Goal: Task Accomplishment & Management: Use online tool/utility

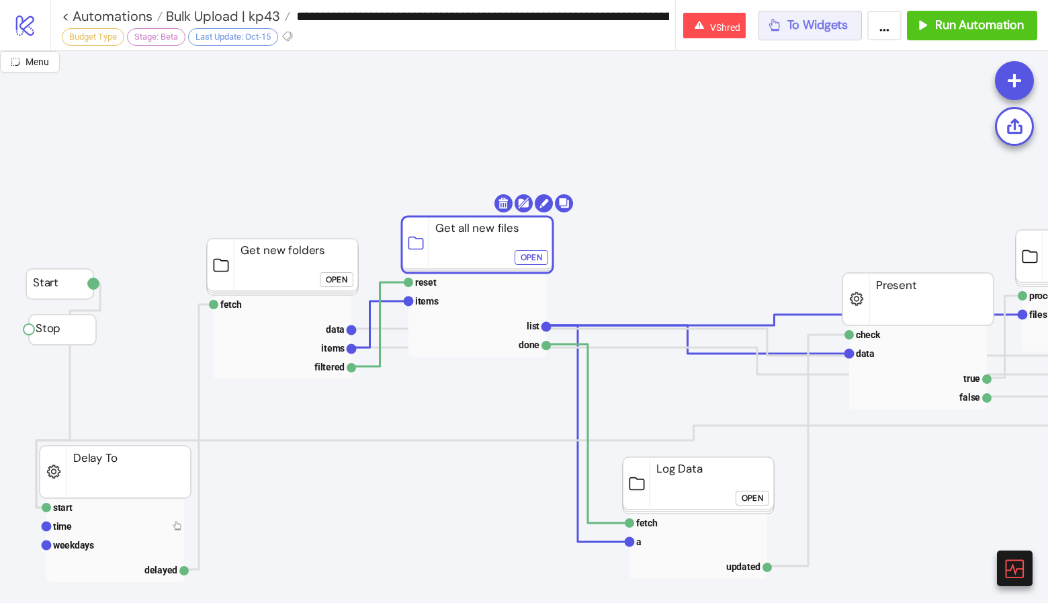
click at [824, 23] on span "To Widgets" at bounding box center [818, 24] width 61 height 15
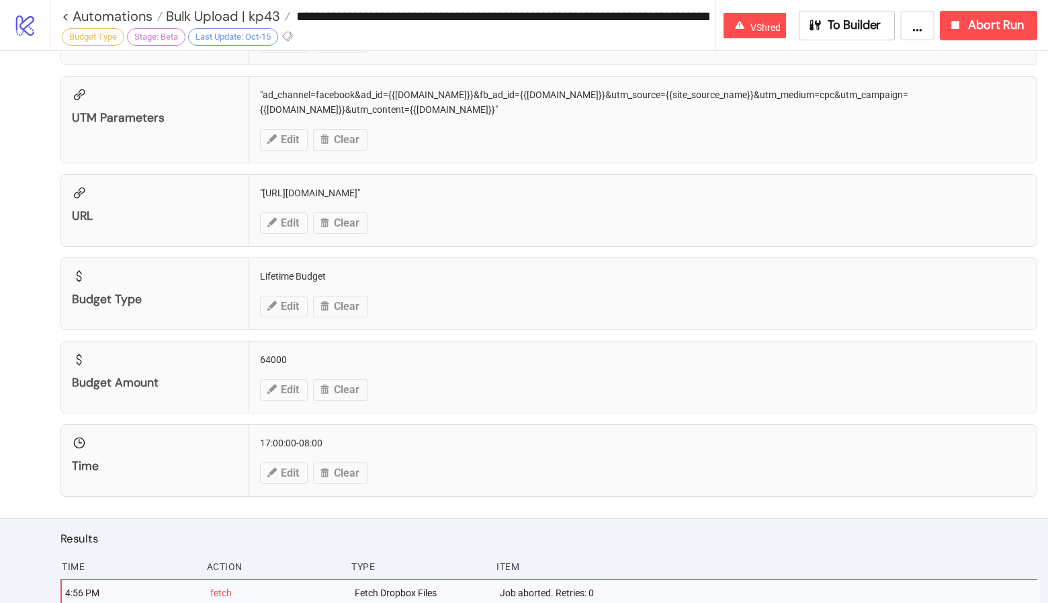
scroll to position [1413, 0]
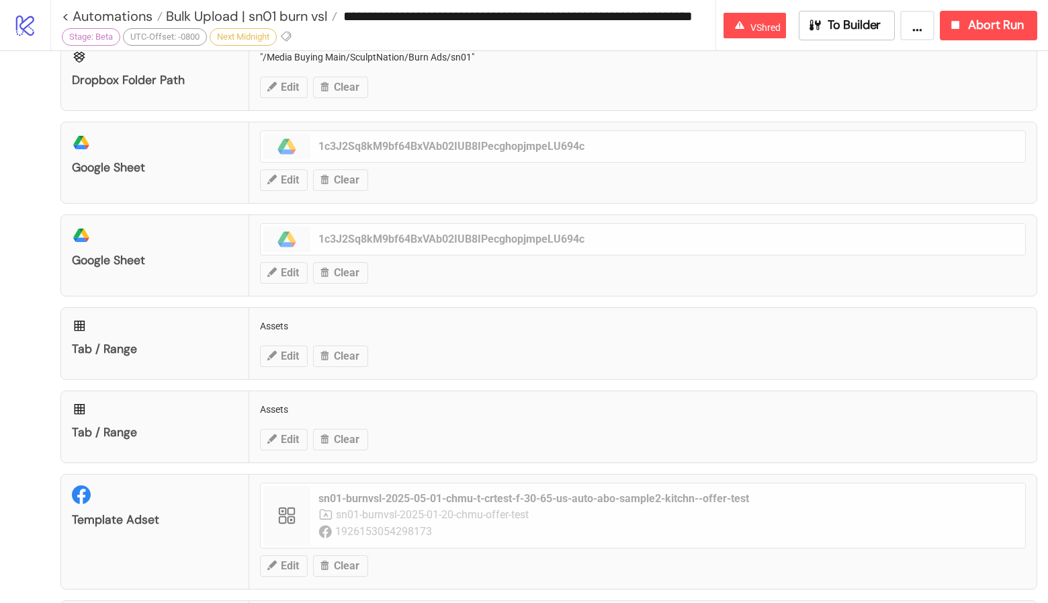
scroll to position [331, 0]
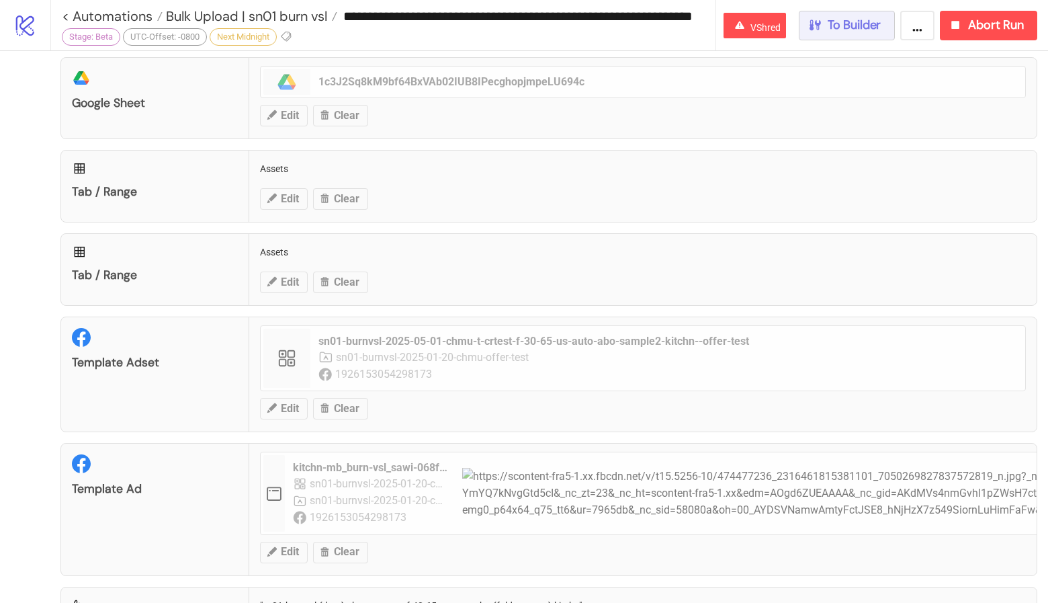
click at [882, 36] on button "To Builder" at bounding box center [847, 26] width 97 height 30
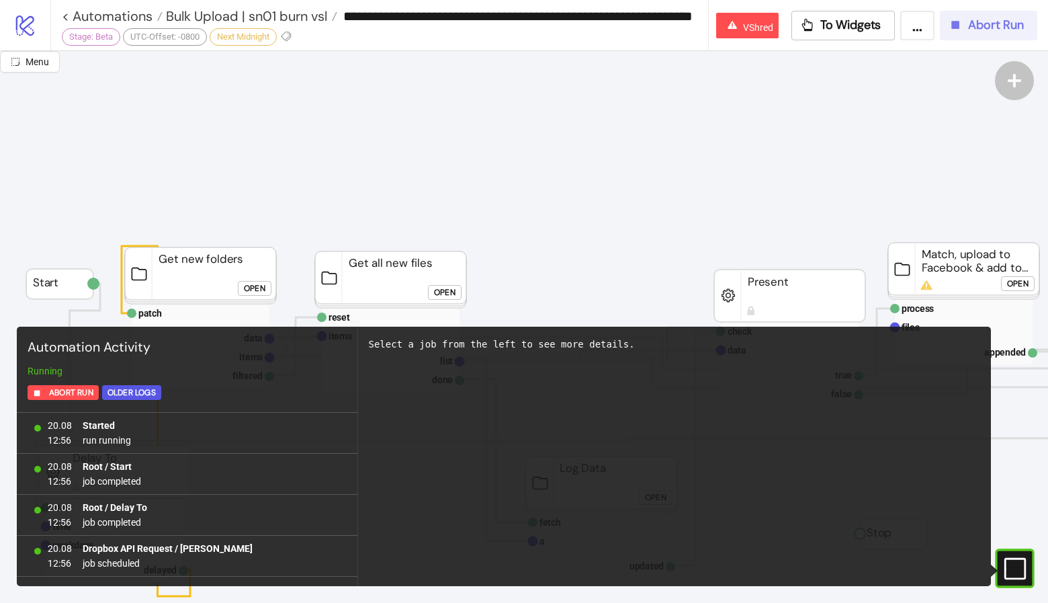
click at [968, 17] on span "Abort Run" at bounding box center [996, 24] width 56 height 15
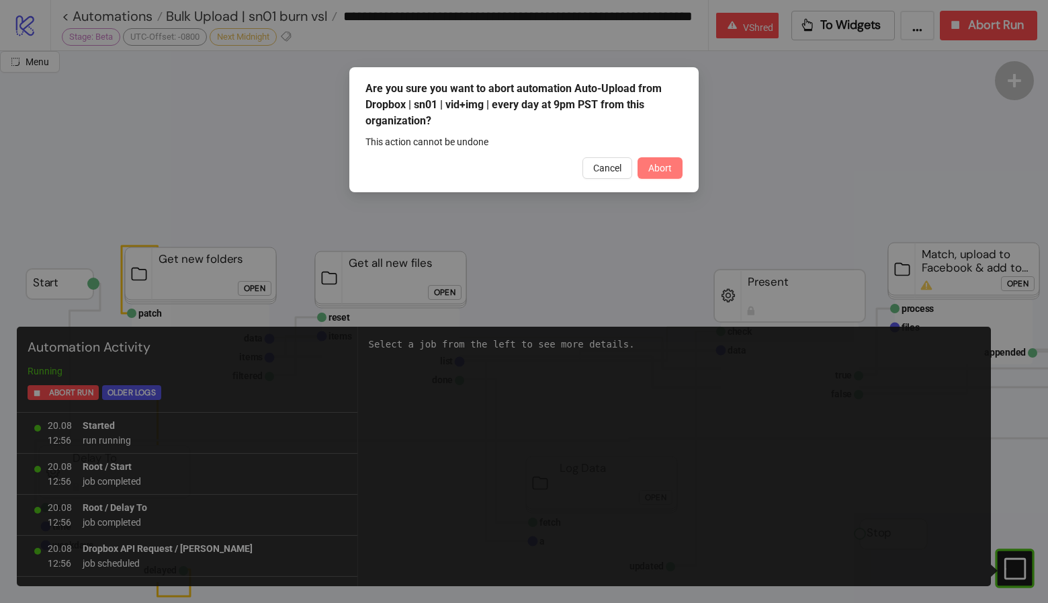
click at [665, 165] on span "Abort" at bounding box center [660, 168] width 24 height 11
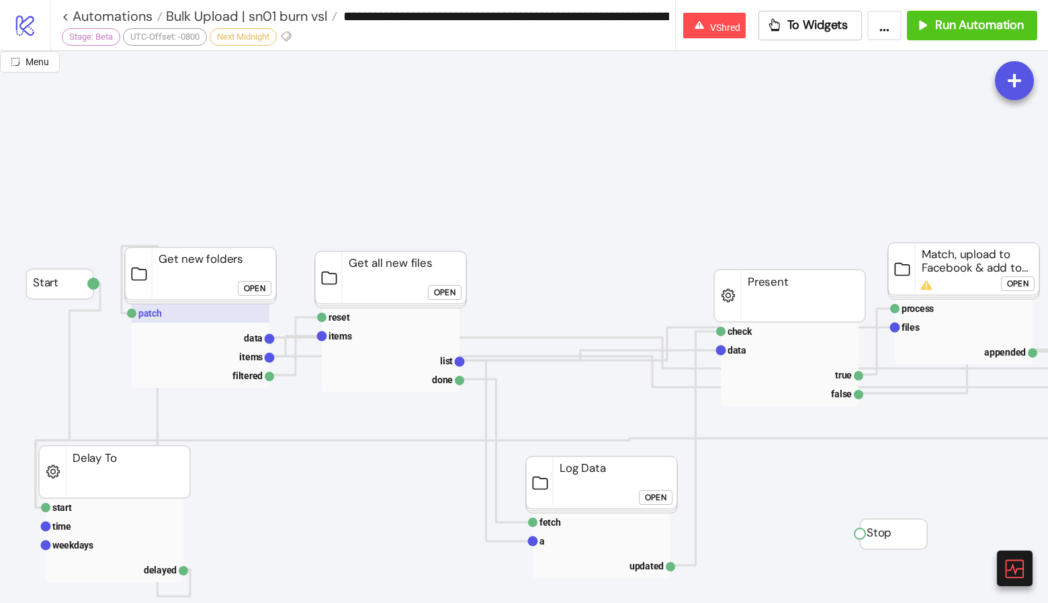
click at [219, 310] on rect at bounding box center [201, 313] width 138 height 19
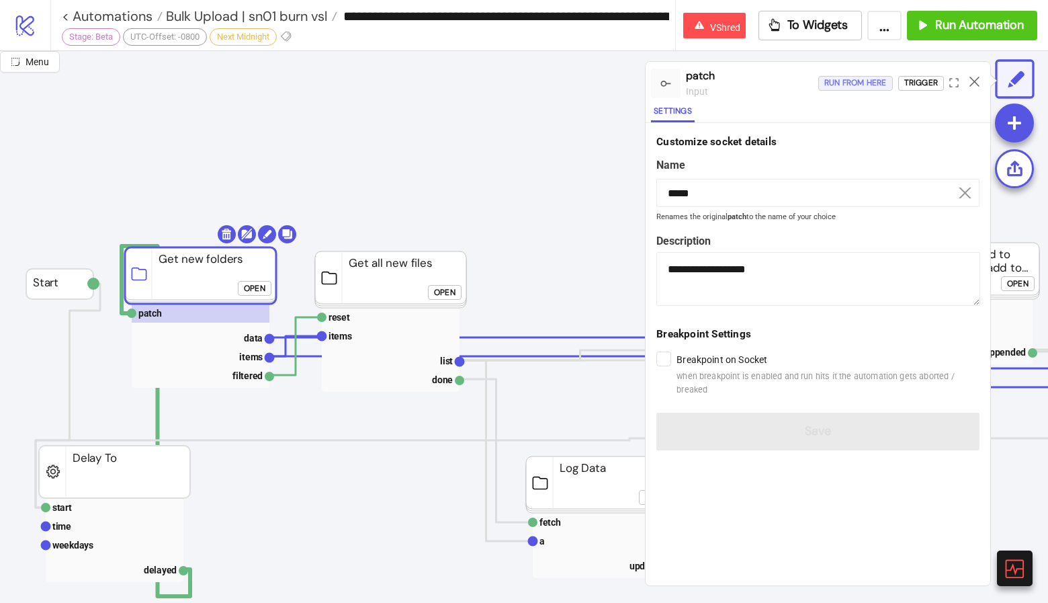
click at [863, 82] on div "Run from here" at bounding box center [855, 82] width 62 height 15
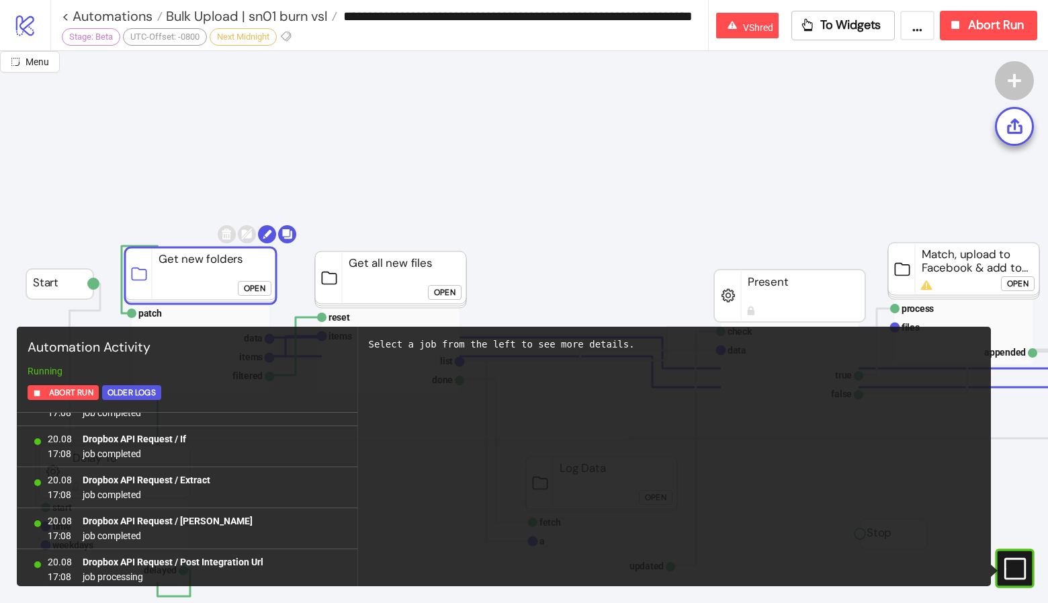
scroll to position [437, 0]
click at [311, 18] on span "Bulk Upload | sn01 burn vsl" at bounding box center [245, 15] width 165 height 17
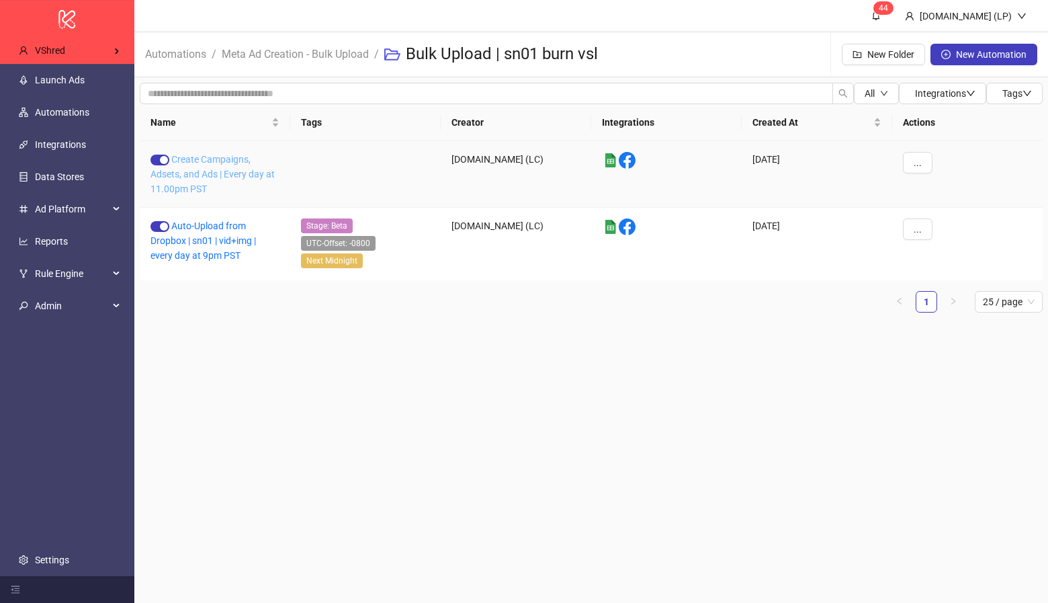
click at [220, 173] on link "Create Campaigns, Adsets, and Ads | Every day at 11.00pm PST" at bounding box center [213, 174] width 124 height 40
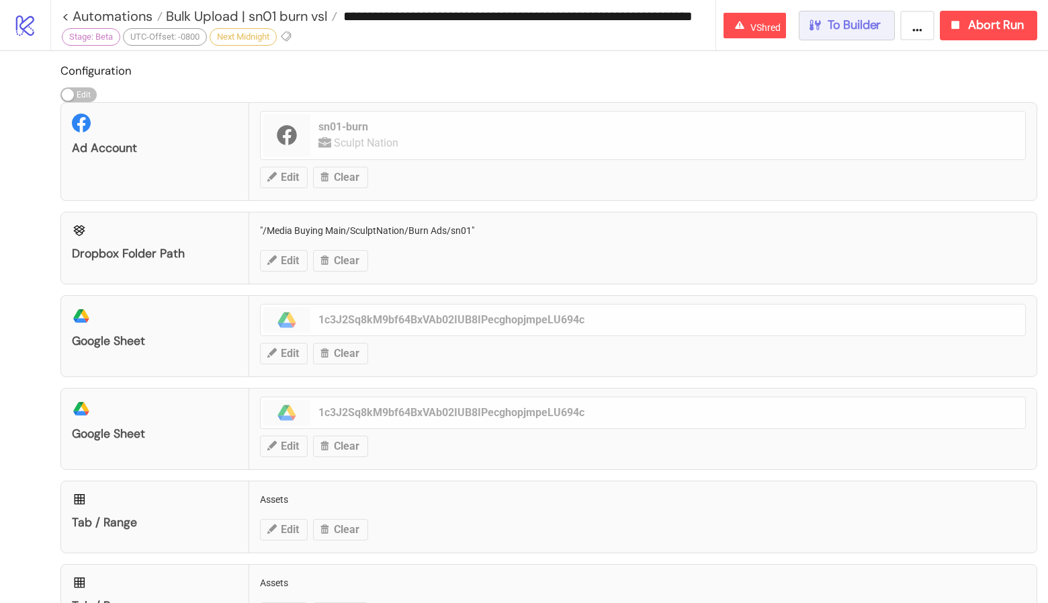
click at [857, 26] on span "To Builder" at bounding box center [855, 24] width 54 height 15
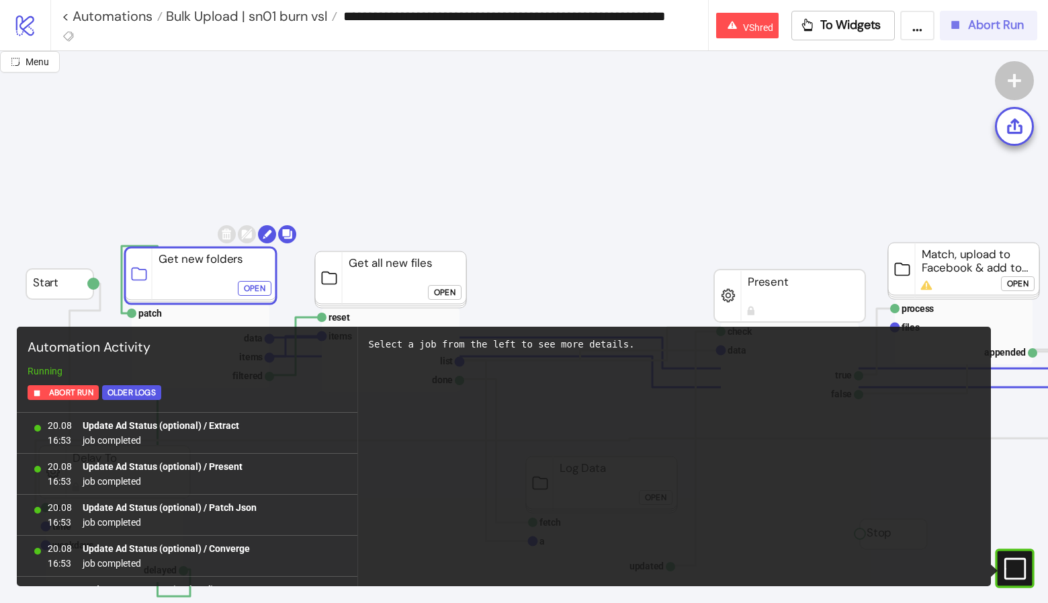
scroll to position [1211, 0]
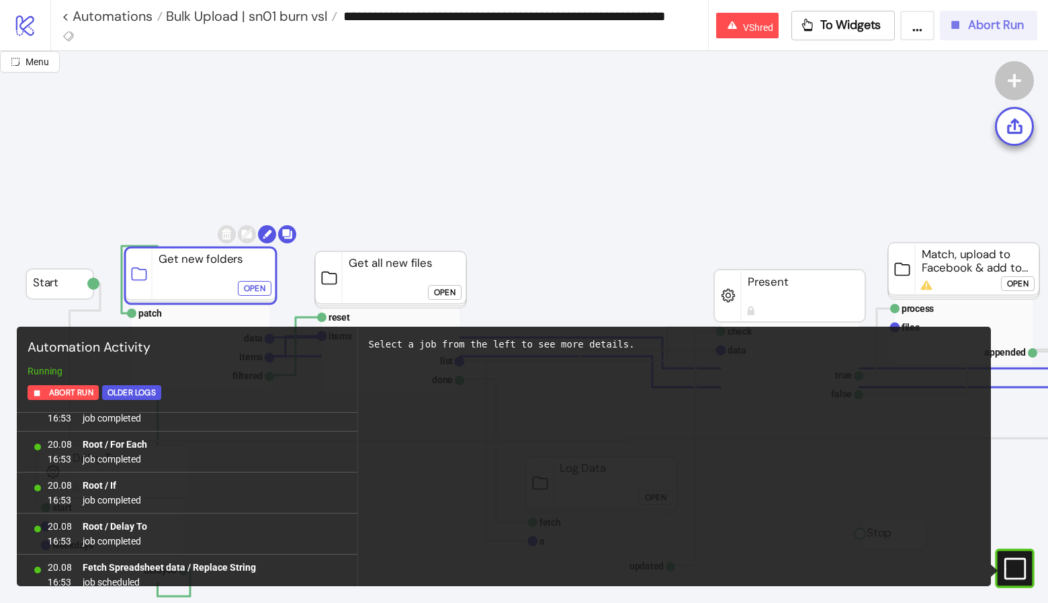
click at [999, 15] on button "Abort Run" at bounding box center [988, 26] width 97 height 30
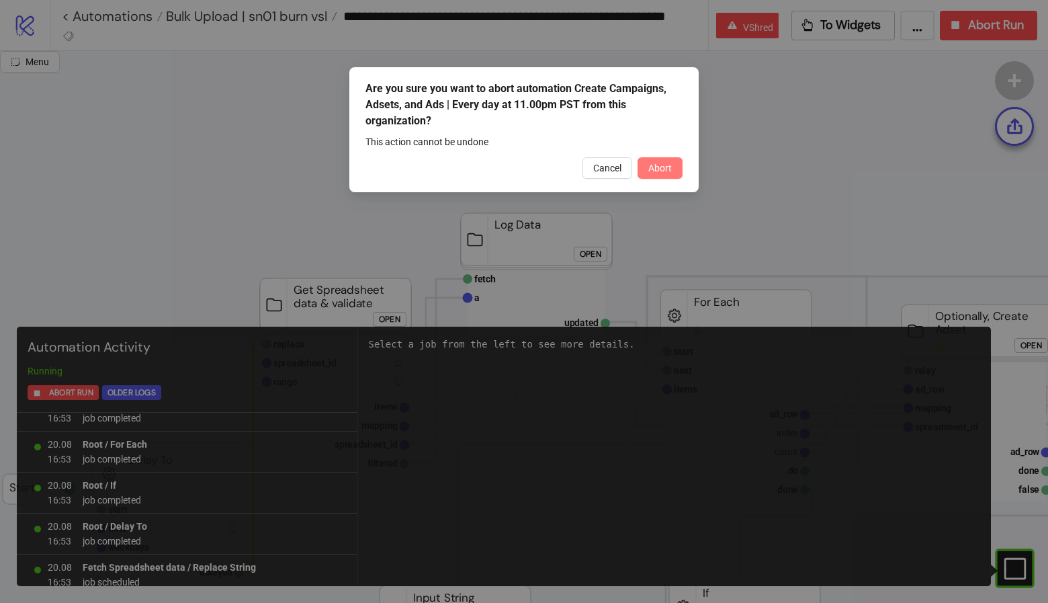
click at [657, 163] on span "Abort" at bounding box center [660, 168] width 24 height 11
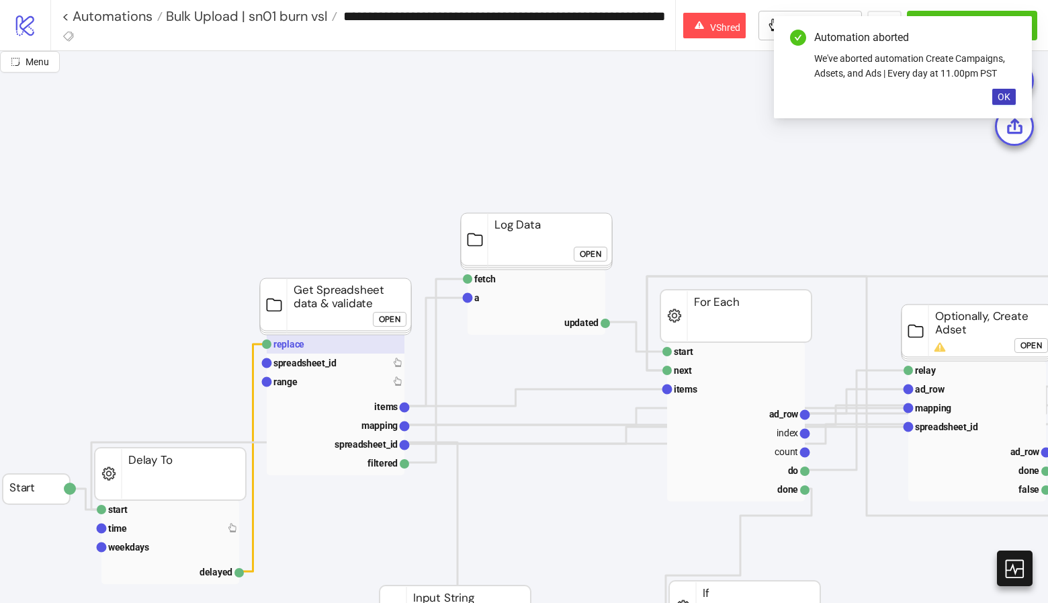
click at [319, 342] on rect at bounding box center [336, 344] width 138 height 19
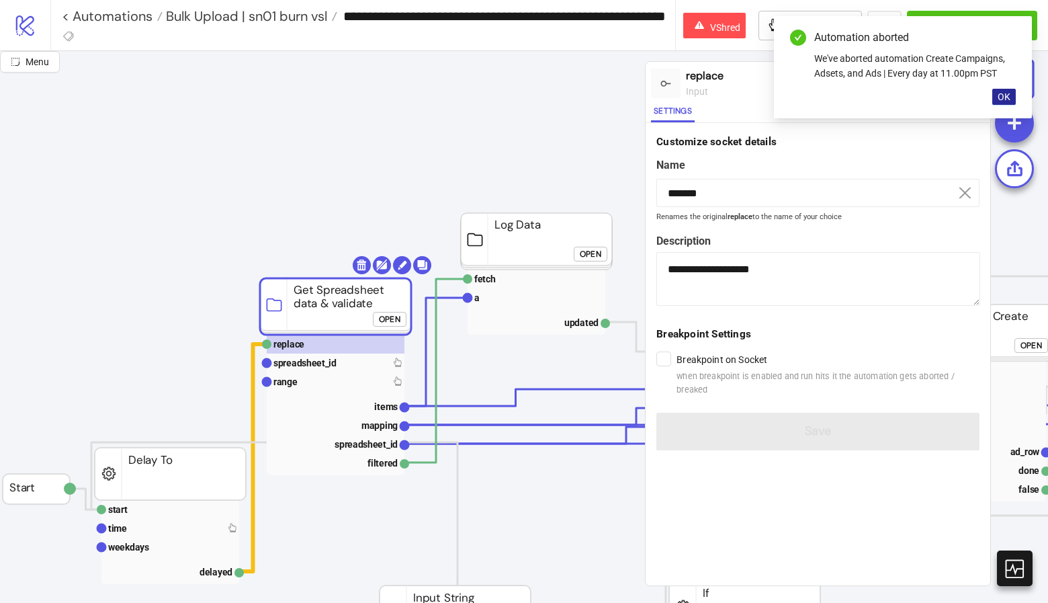
click at [1007, 96] on span "OK" at bounding box center [1004, 96] width 13 height 11
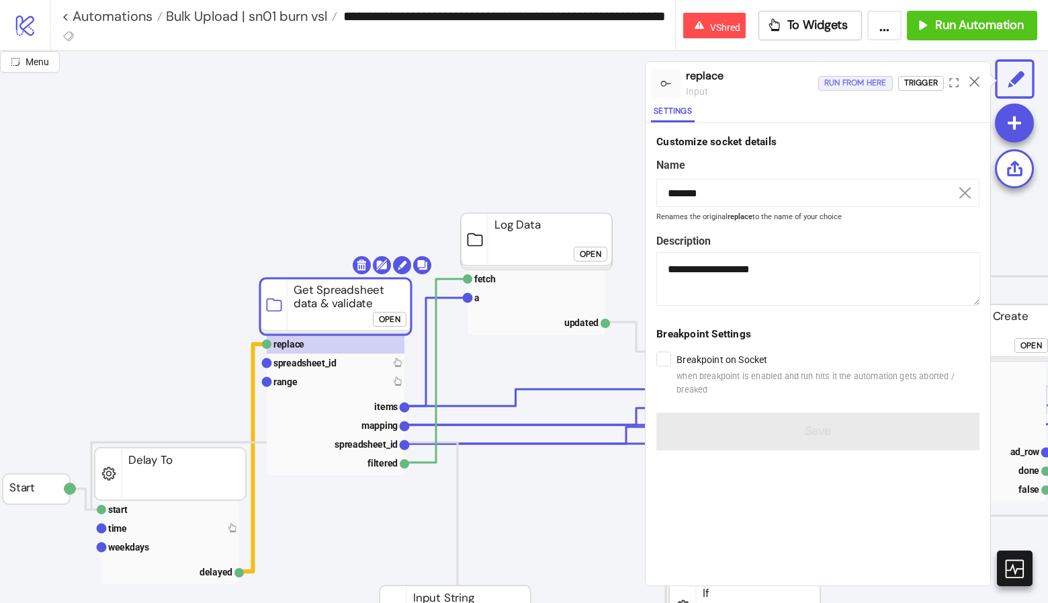
click at [858, 83] on div "Run from here" at bounding box center [855, 82] width 62 height 15
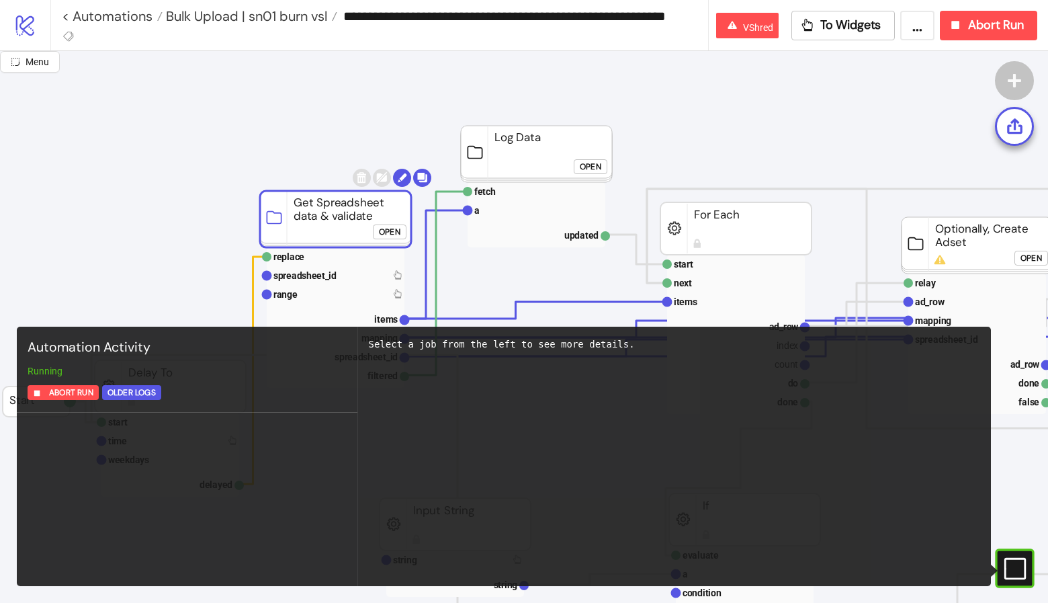
scroll to position [0, 0]
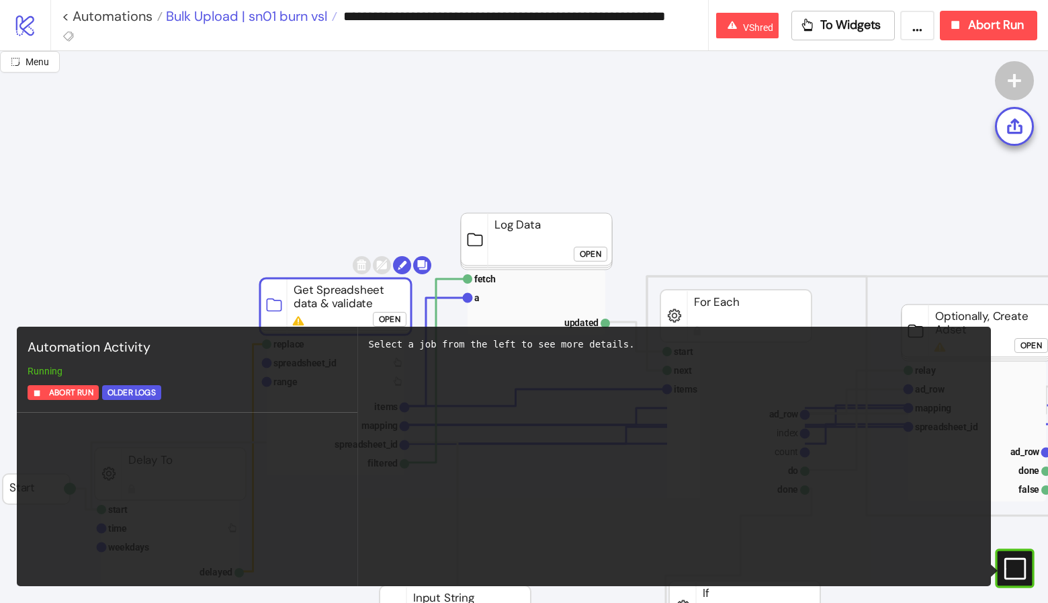
click at [280, 12] on span "Bulk Upload | sn01 burn vsl" at bounding box center [245, 15] width 165 height 17
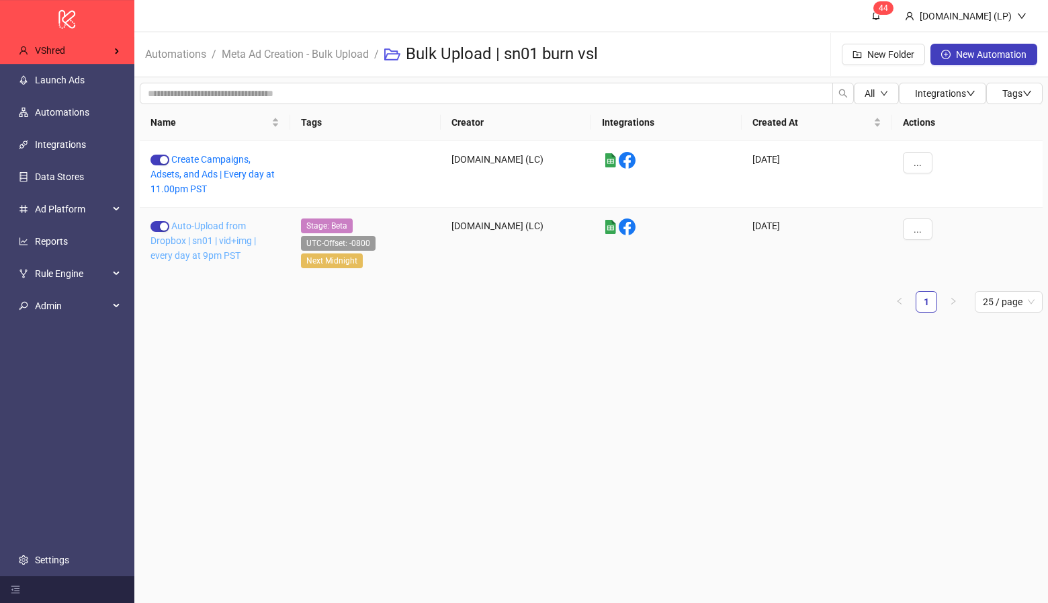
click at [224, 226] on link "Auto-Upload from Dropbox | sn01 | vid+img | every day at 9pm PST" at bounding box center [203, 240] width 105 height 40
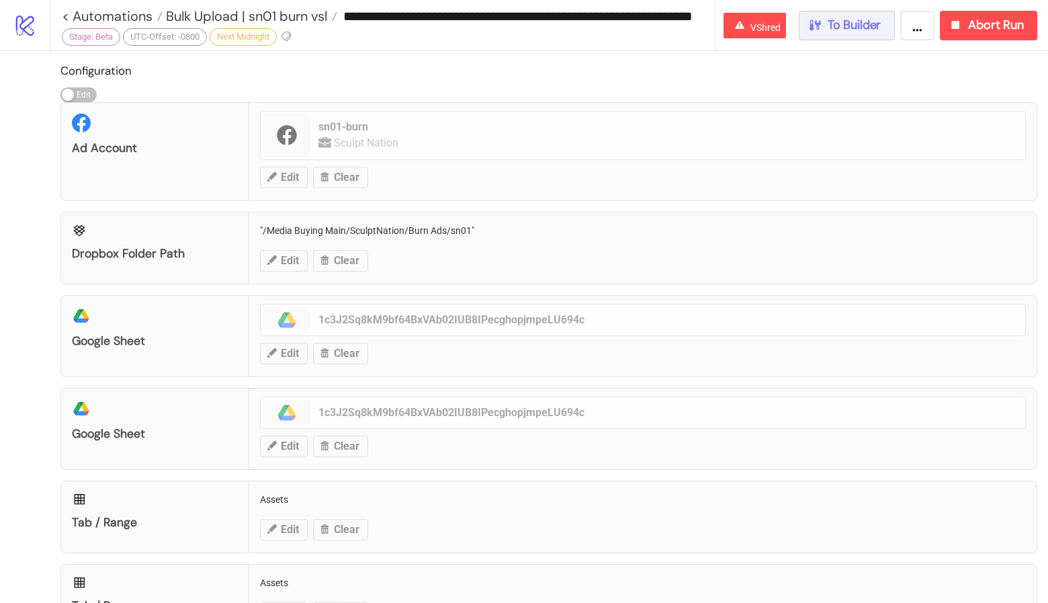
click at [870, 28] on span "To Builder" at bounding box center [855, 24] width 54 height 15
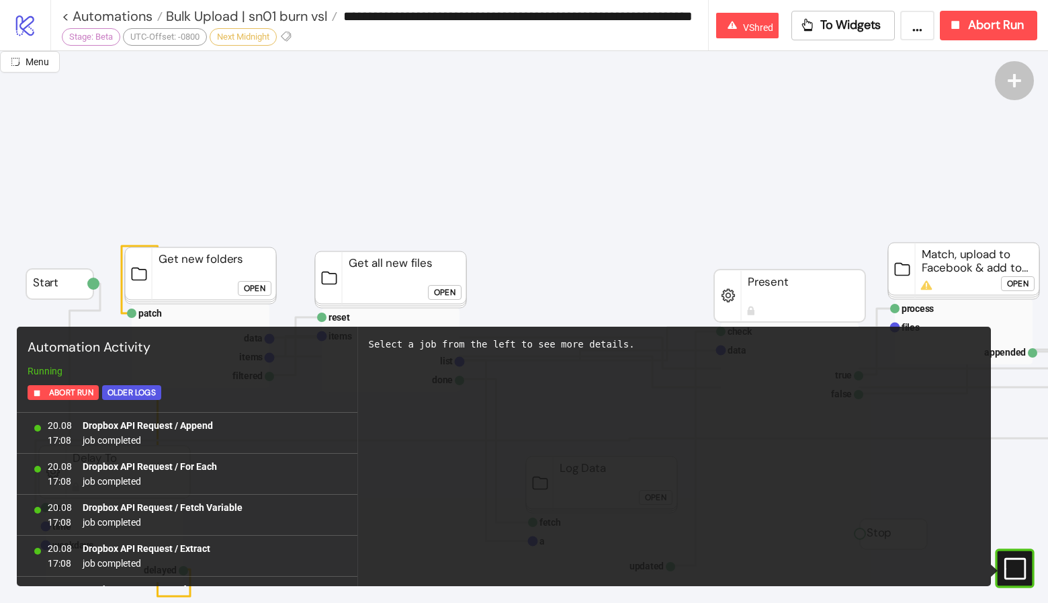
scroll to position [1578, 0]
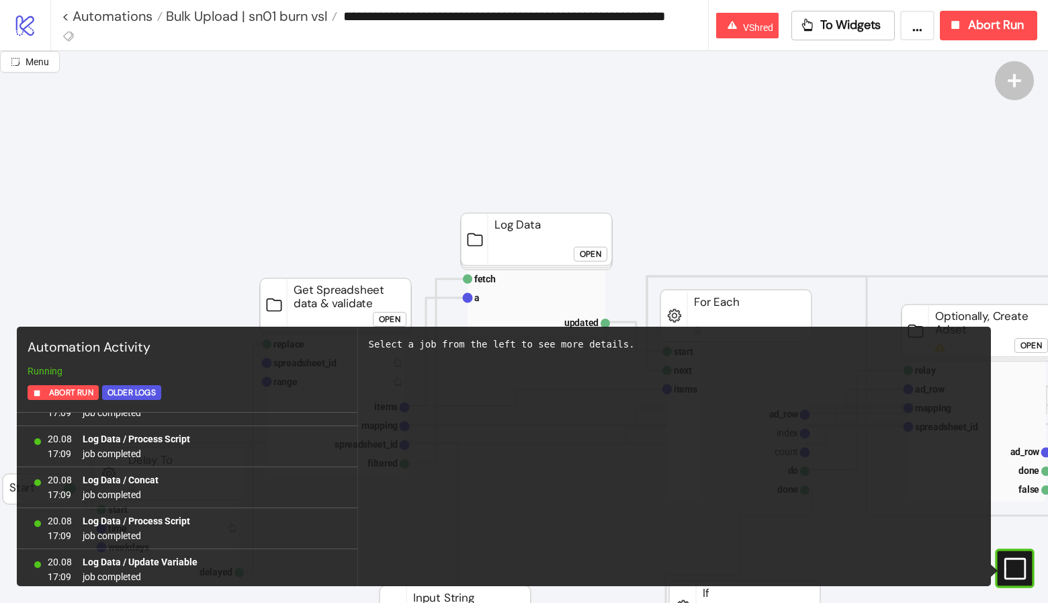
scroll to position [425, 0]
